Goal: Find specific page/section: Find specific page/section

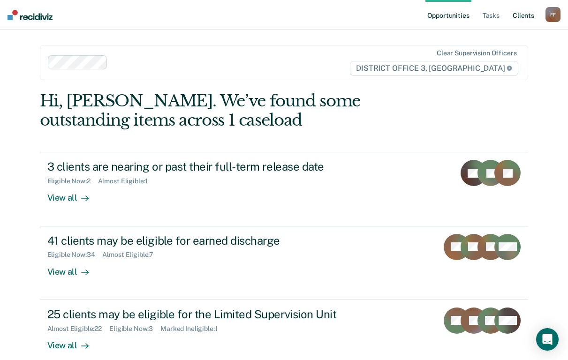
click at [520, 13] on link "Client s" at bounding box center [523, 15] width 25 height 30
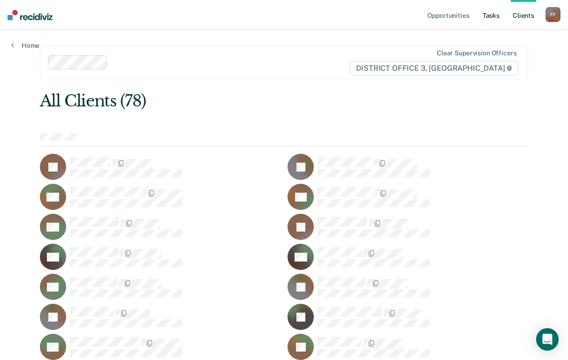
click at [490, 16] on link "Tasks" at bounding box center [491, 15] width 21 height 30
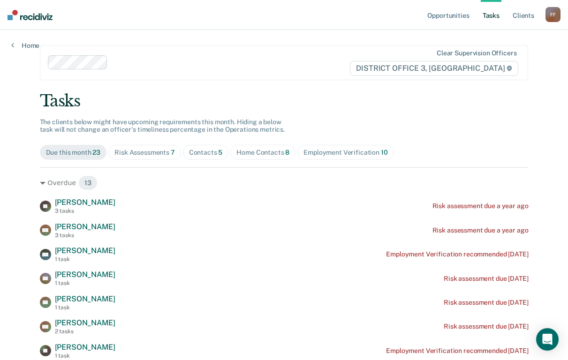
click at [203, 155] on div "Contacts 5" at bounding box center [206, 153] width 34 height 8
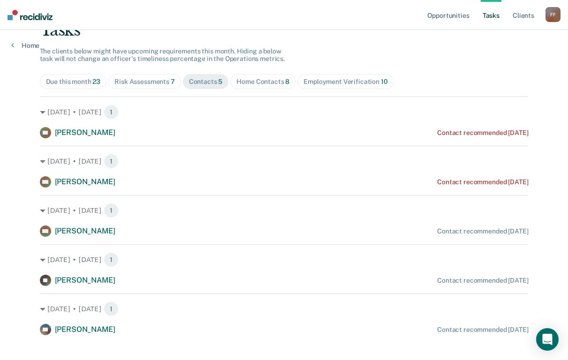
scroll to position [84, 0]
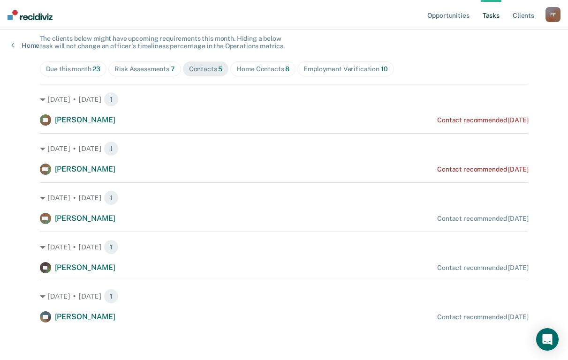
click at [144, 69] on div "Risk Assessments 7" at bounding box center [144, 69] width 61 height 8
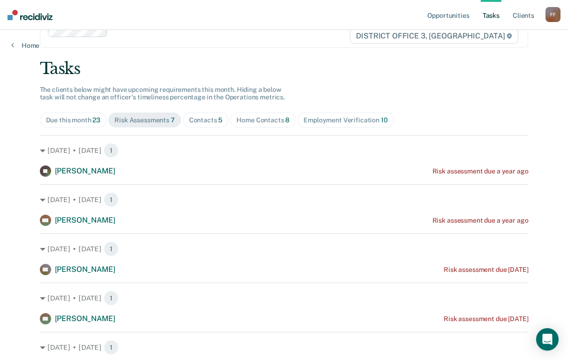
scroll to position [0, 0]
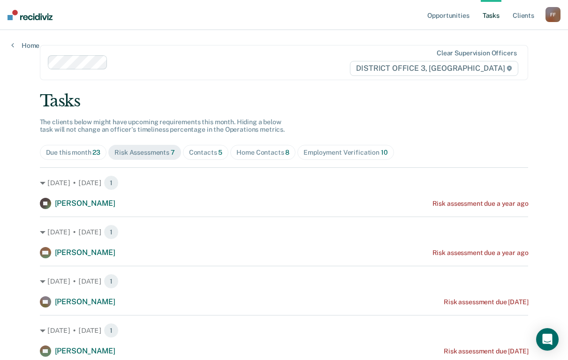
click at [259, 154] on div "Home Contacts 8" at bounding box center [262, 153] width 53 height 8
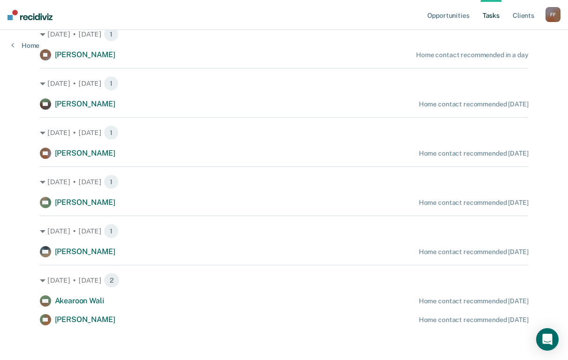
scroll to position [201, 0]
